Goal: Find specific page/section: Find specific page/section

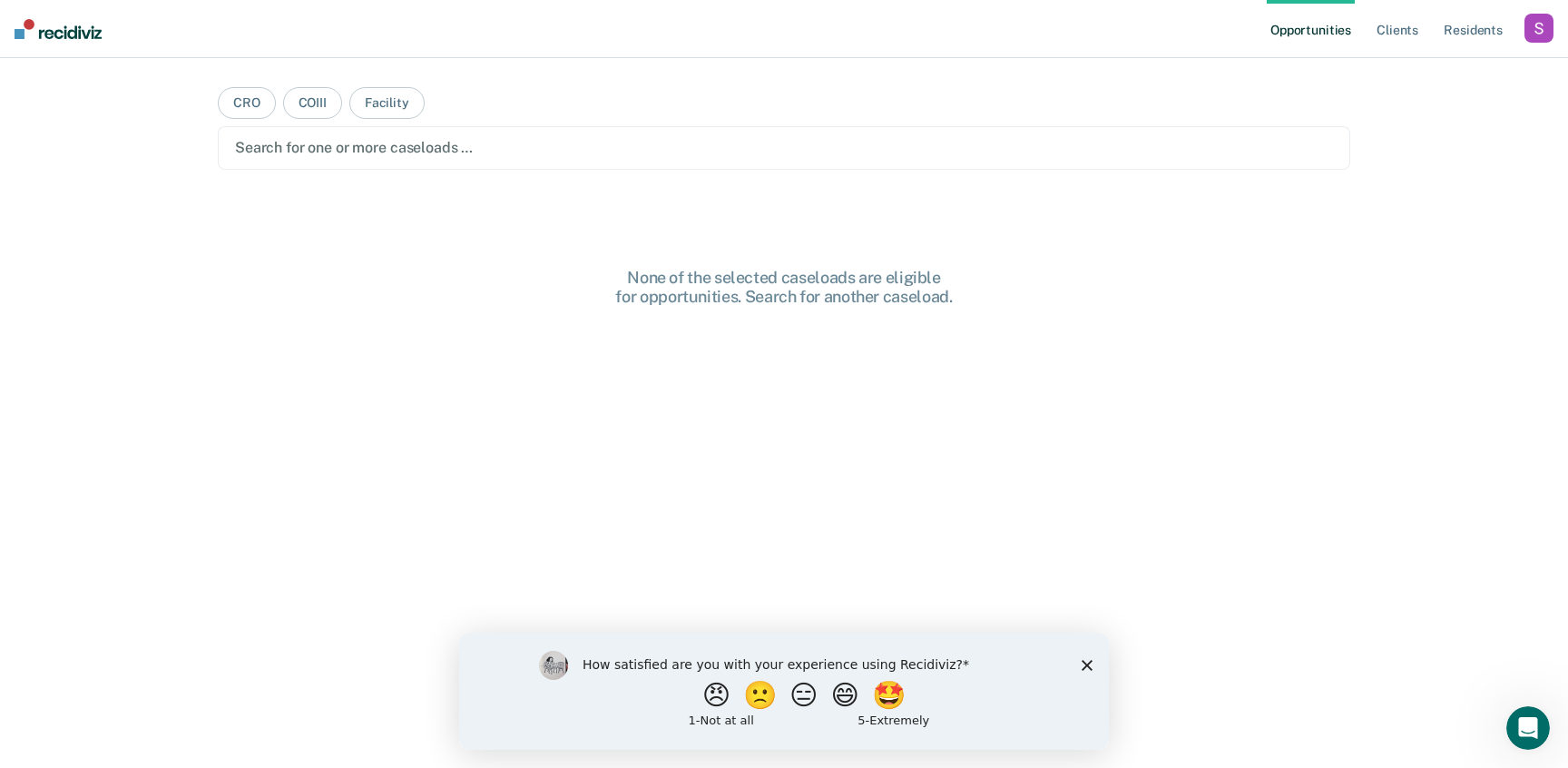
click at [1540, 31] on div "button" at bounding box center [1538, 28] width 29 height 29
click at [1394, 73] on link "Profile" at bounding box center [1465, 74] width 146 height 15
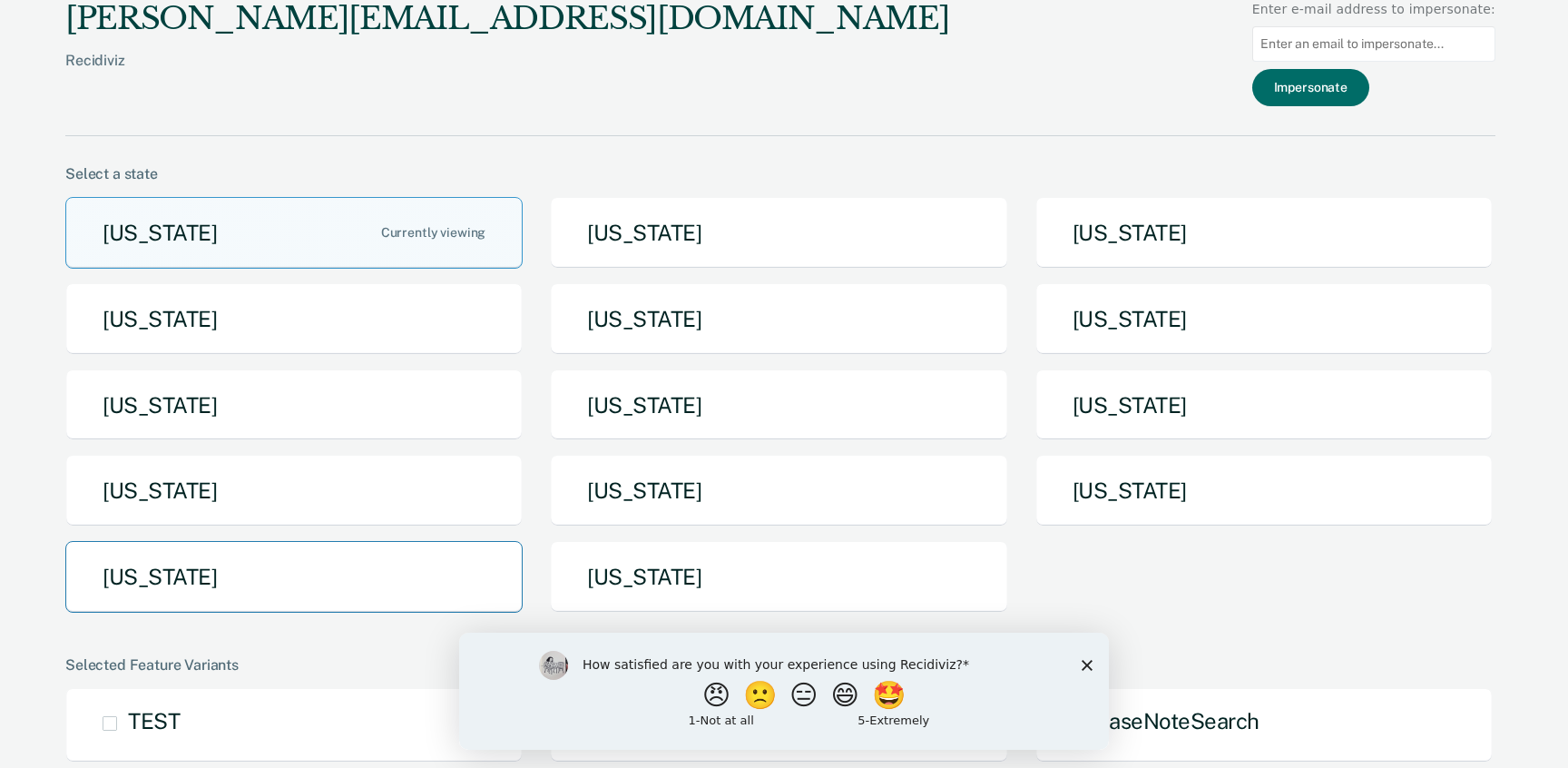
click at [334, 567] on button "[US_STATE]" at bounding box center [294, 577] width 458 height 72
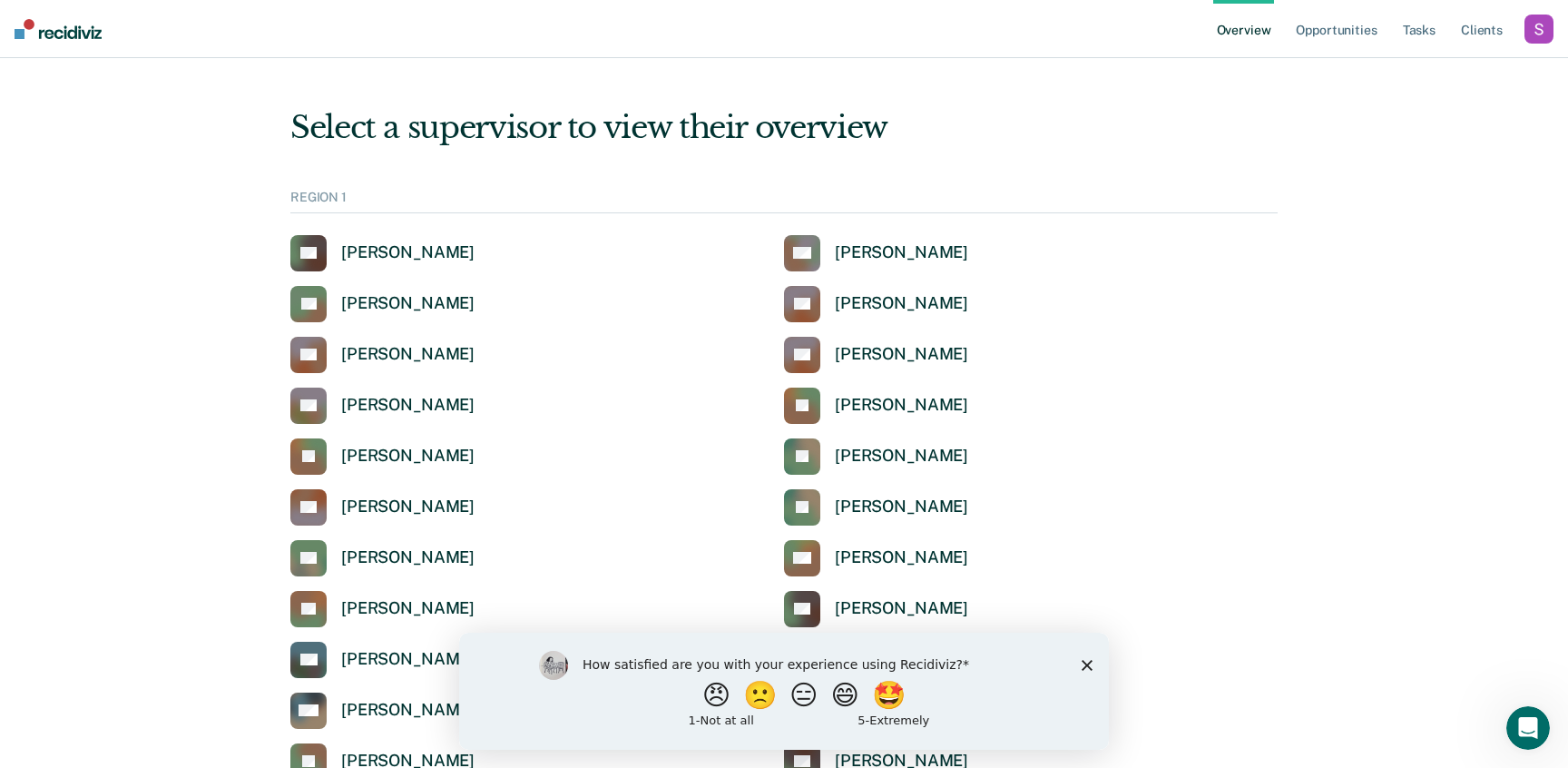
scroll to position [782, 0]
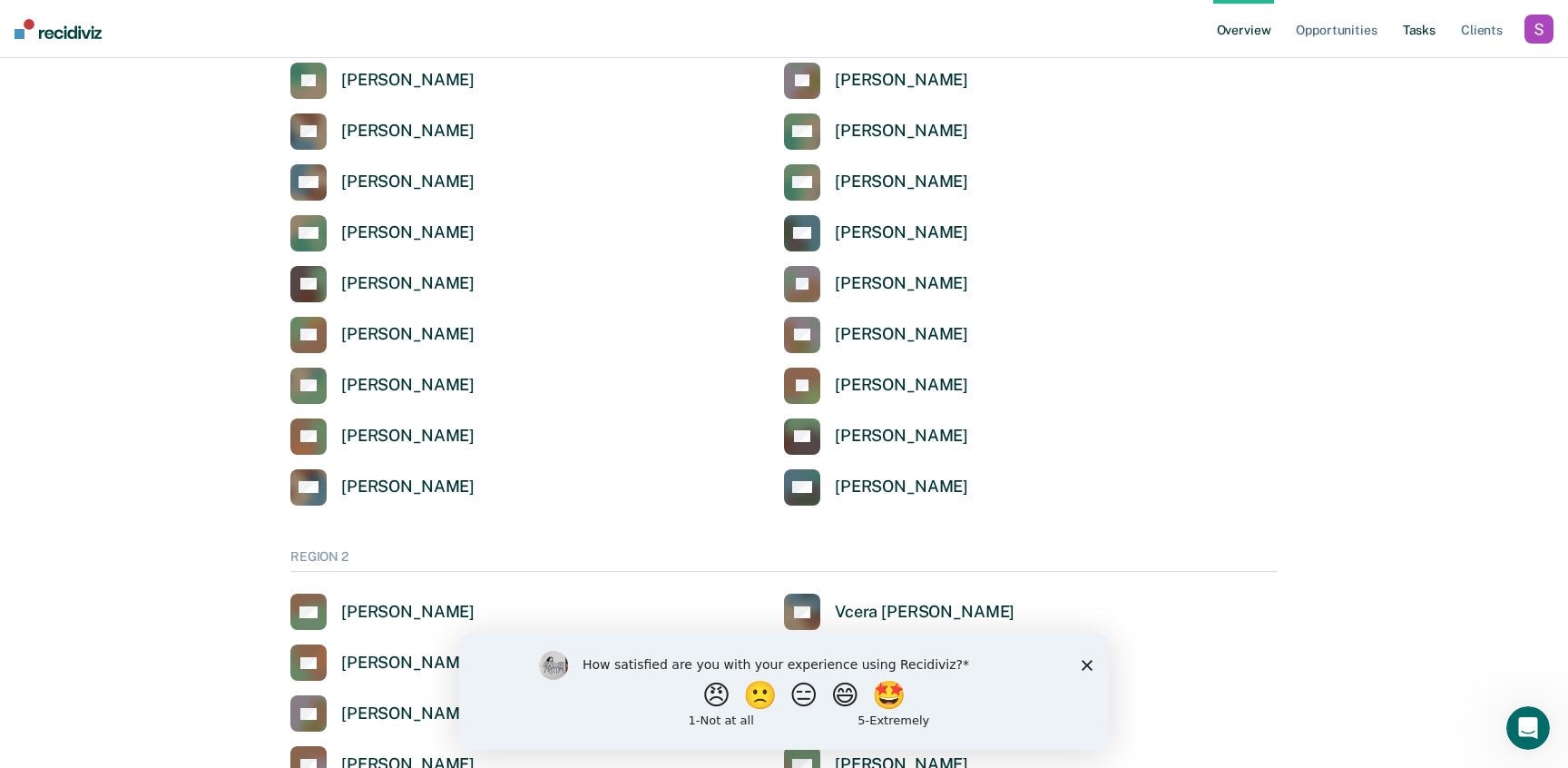
click at [1421, 36] on link "Tasks" at bounding box center [1419, 29] width 40 height 59
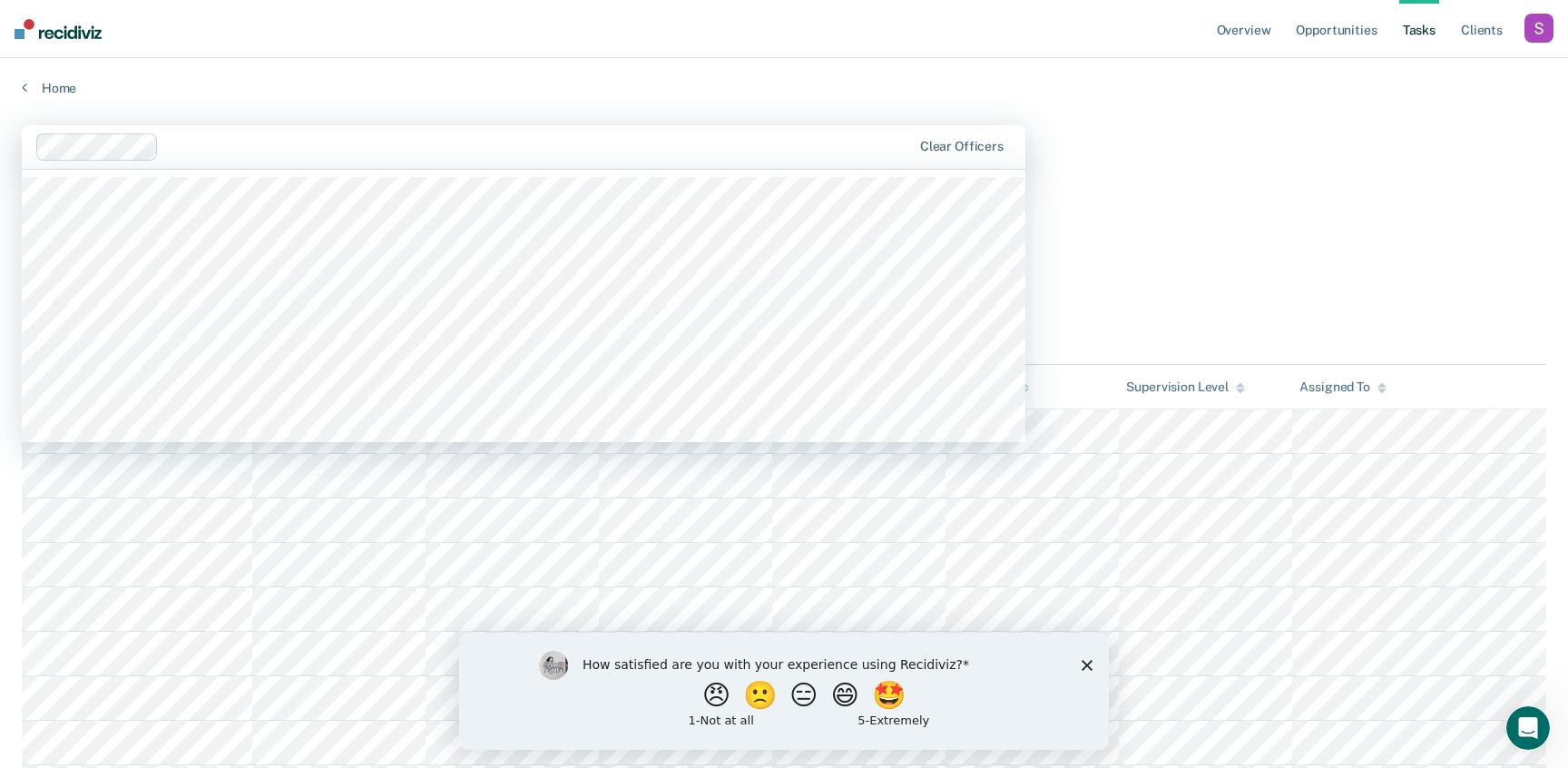
click at [455, 150] on div at bounding box center [538, 147] width 745 height 21
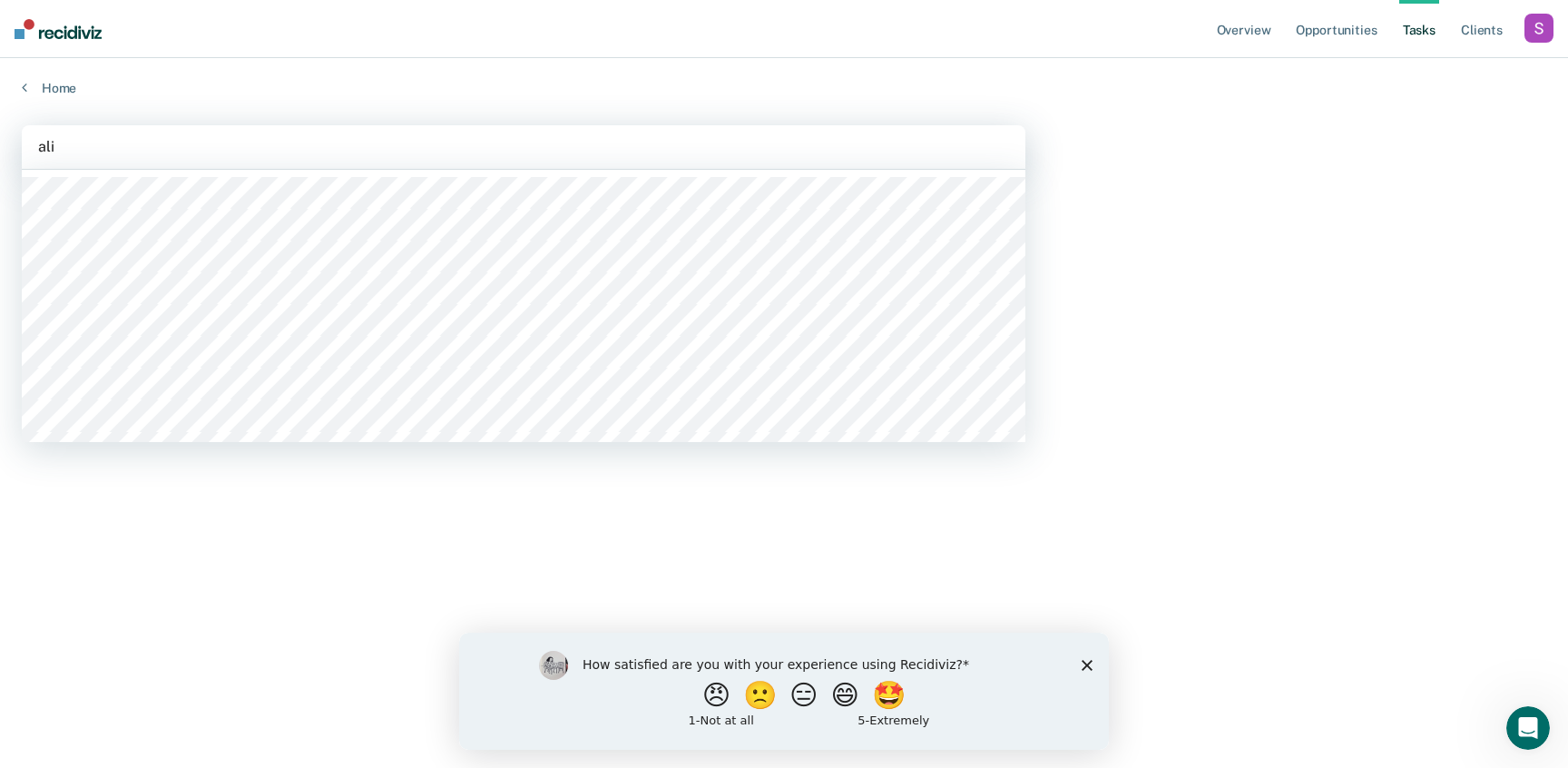
type input "[PERSON_NAME]"
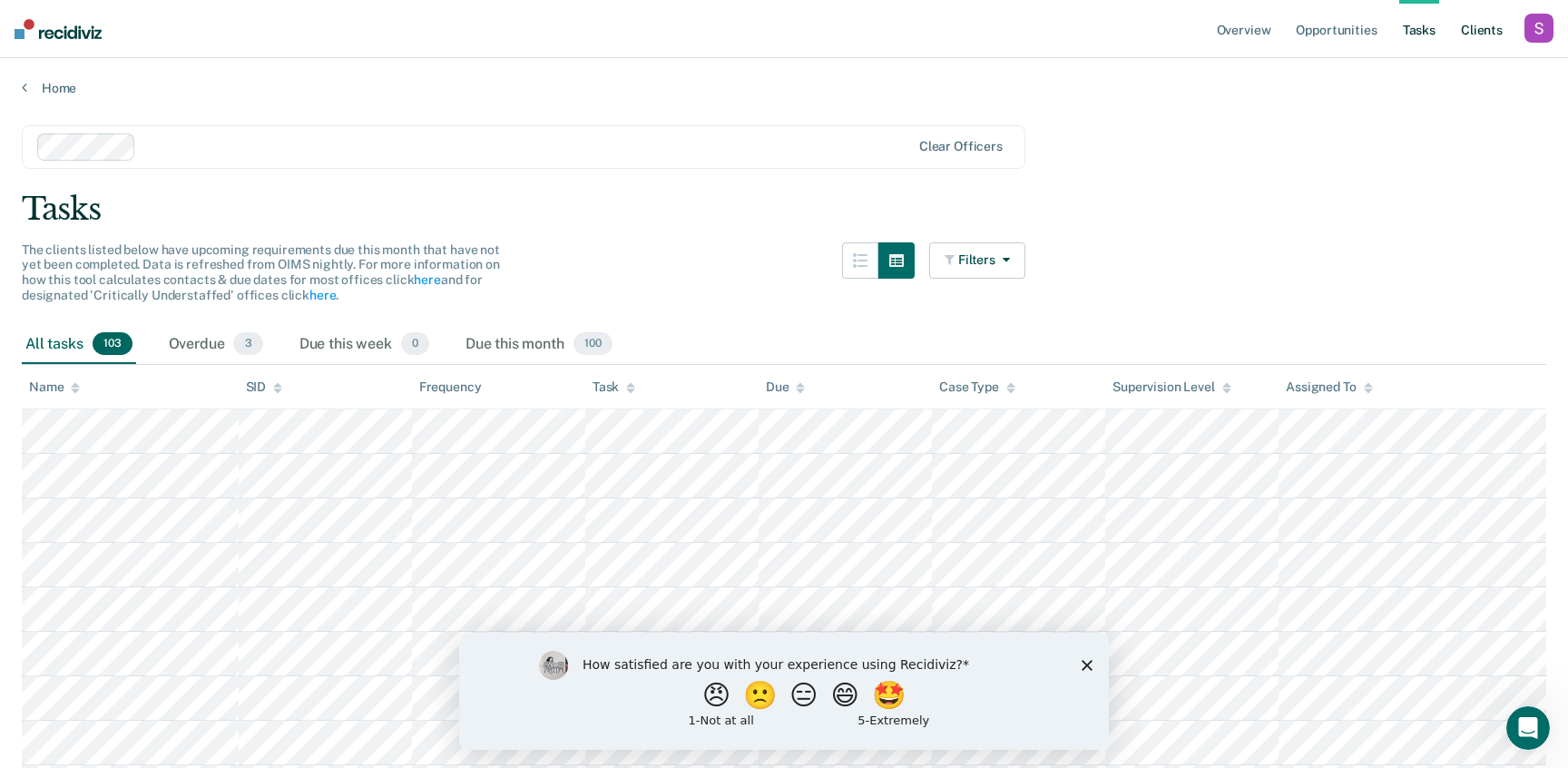
click at [1483, 34] on link "Client s" at bounding box center [1482, 29] width 49 height 59
